Goal: Find specific page/section

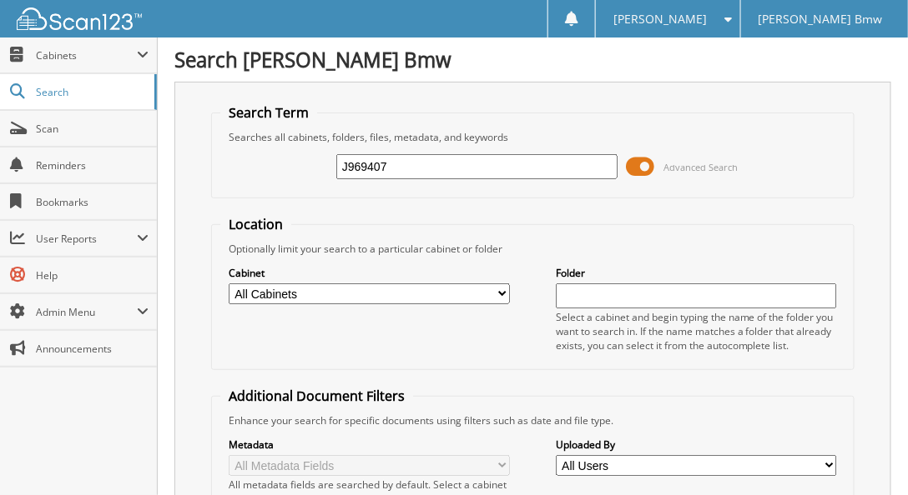
type input "J969407"
click at [467, 290] on select "All Cabinets PARTS SERVICE RO Needs Filing" at bounding box center [369, 294] width 281 height 21
select select "41297"
click at [229, 284] on select "All Cabinets PARTS SERVICE RO Needs Filing" at bounding box center [369, 294] width 281 height 21
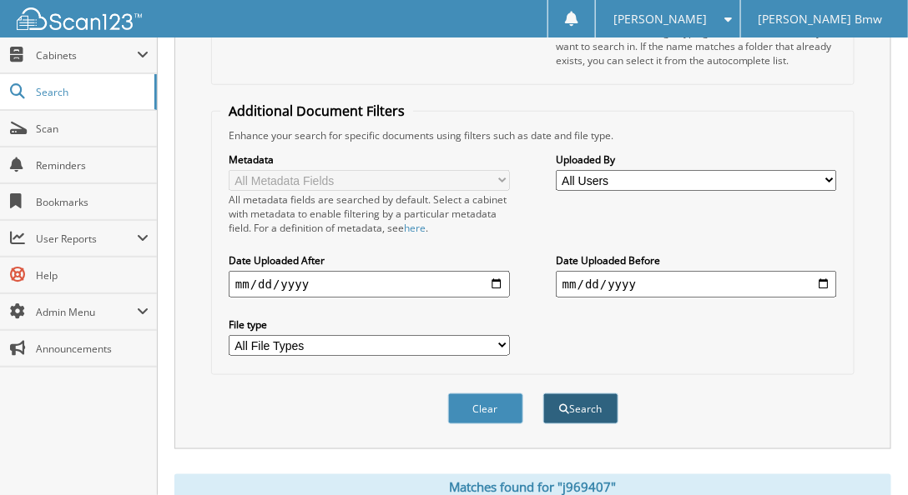
scroll to position [561, 0]
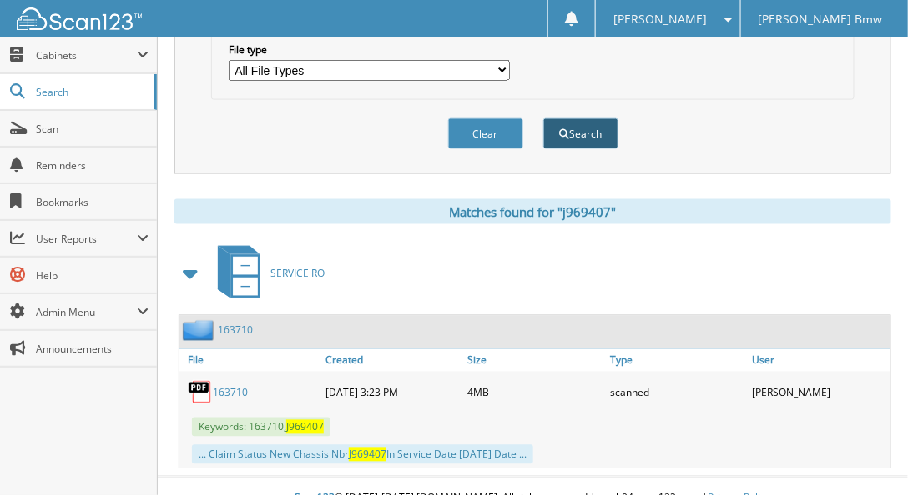
click at [562, 129] on span "submit" at bounding box center [564, 134] width 10 height 10
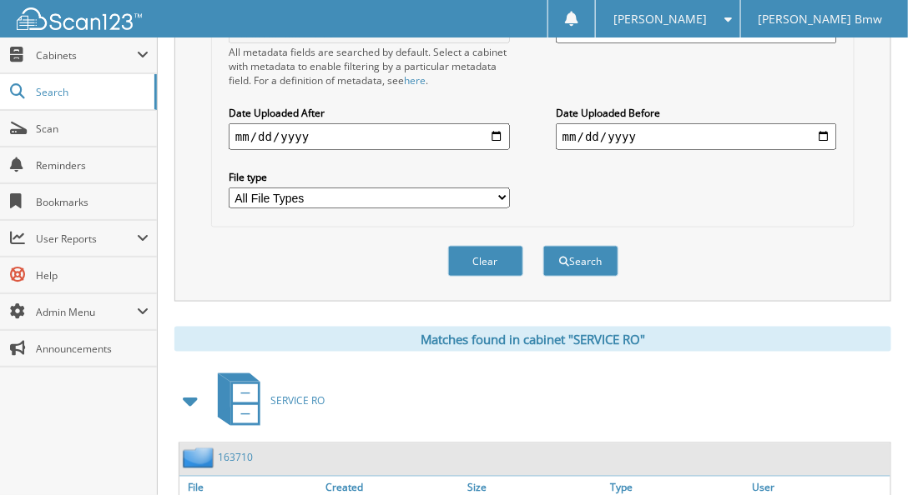
scroll to position [561, 0]
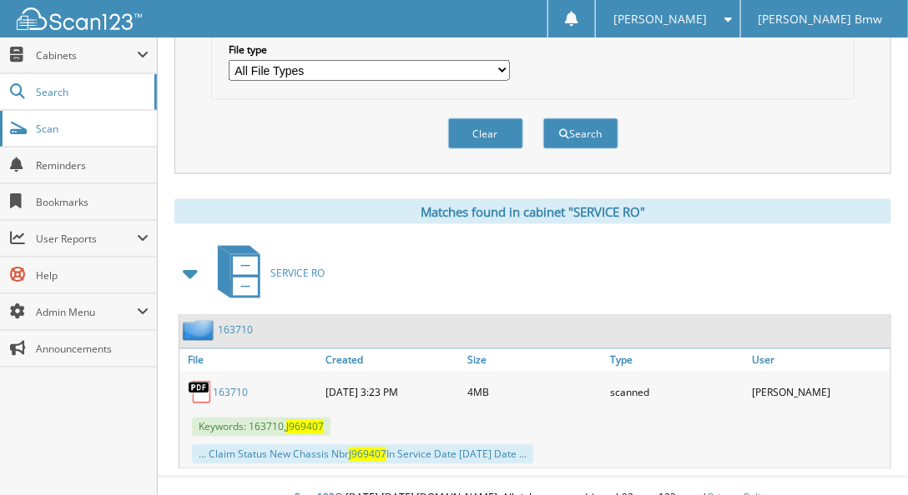
click at [88, 128] on span "Scan" at bounding box center [92, 129] width 113 height 14
